Goal: Use online tool/utility: Utilize a website feature to perform a specific function

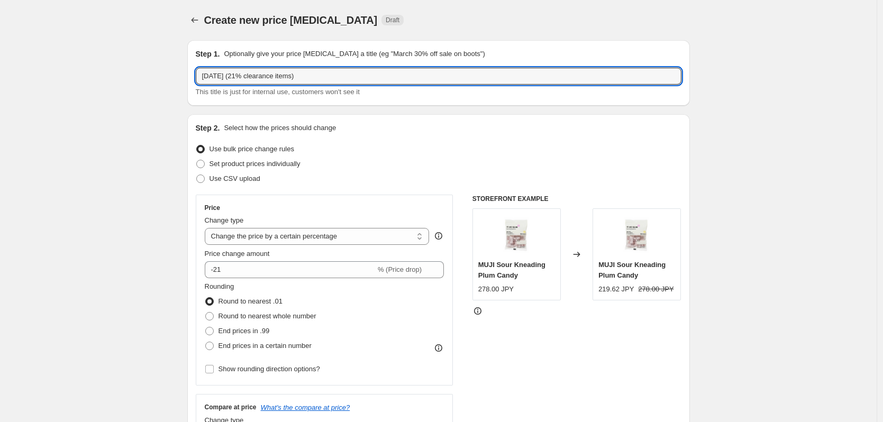
select select "percentage"
select select "collection"
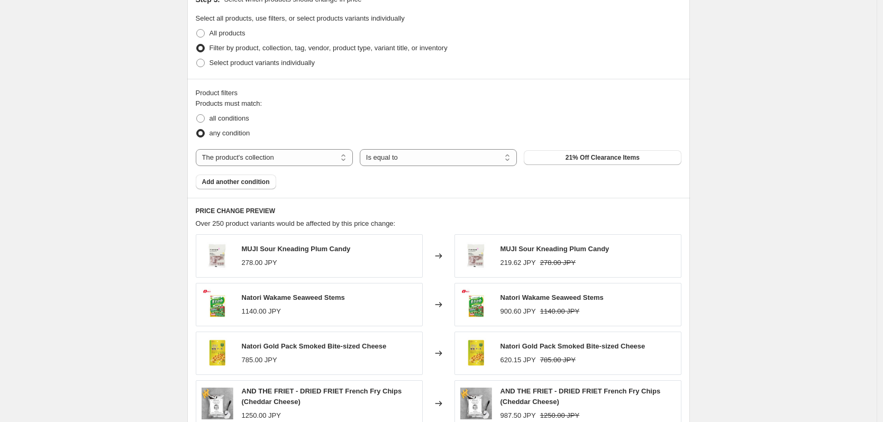
scroll to position [761, 0]
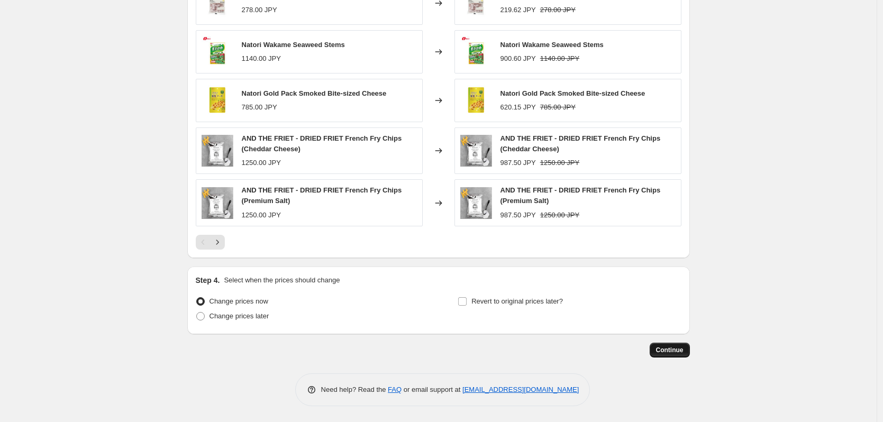
click at [689, 349] on button "Continue" at bounding box center [670, 350] width 40 height 15
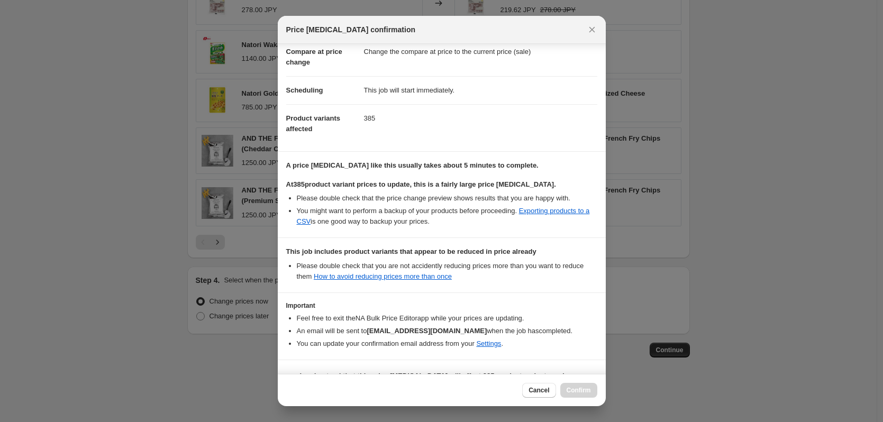
scroll to position [92, 0]
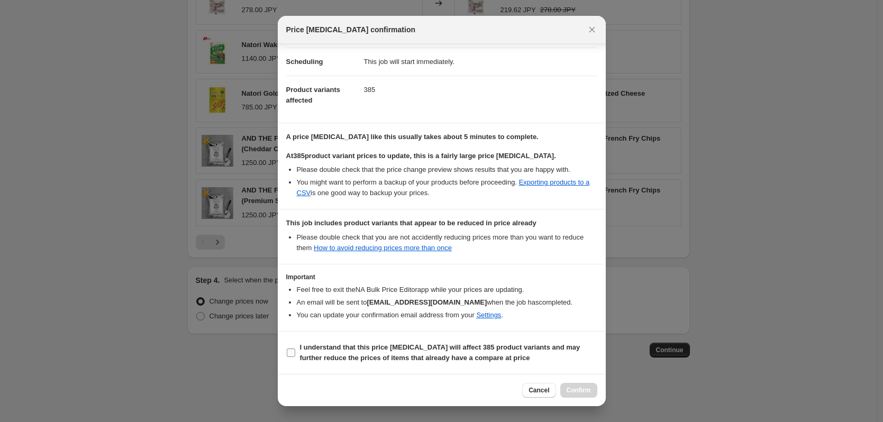
click at [287, 352] on input "I understand that this price [MEDICAL_DATA] will affect 385 product variants an…" at bounding box center [291, 353] width 8 height 8
checkbox input "true"
click at [574, 392] on span "Confirm" at bounding box center [579, 390] width 24 height 8
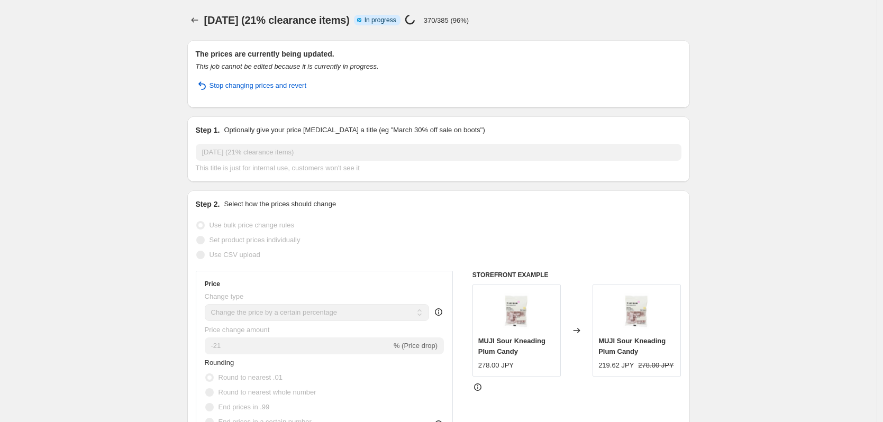
select select "percentage"
select select "collection"
